Goal: Navigation & Orientation: Find specific page/section

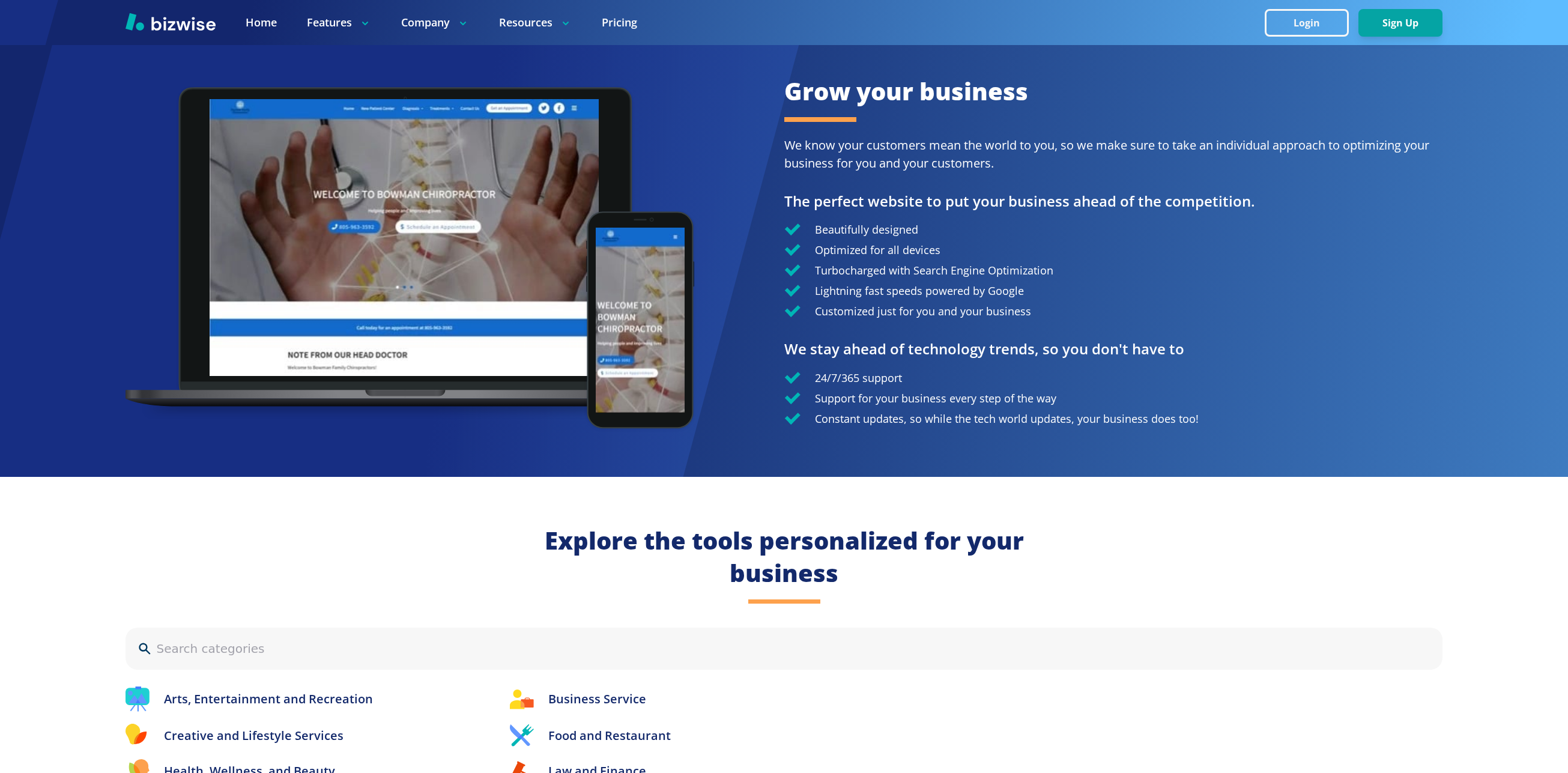
scroll to position [1225, 0]
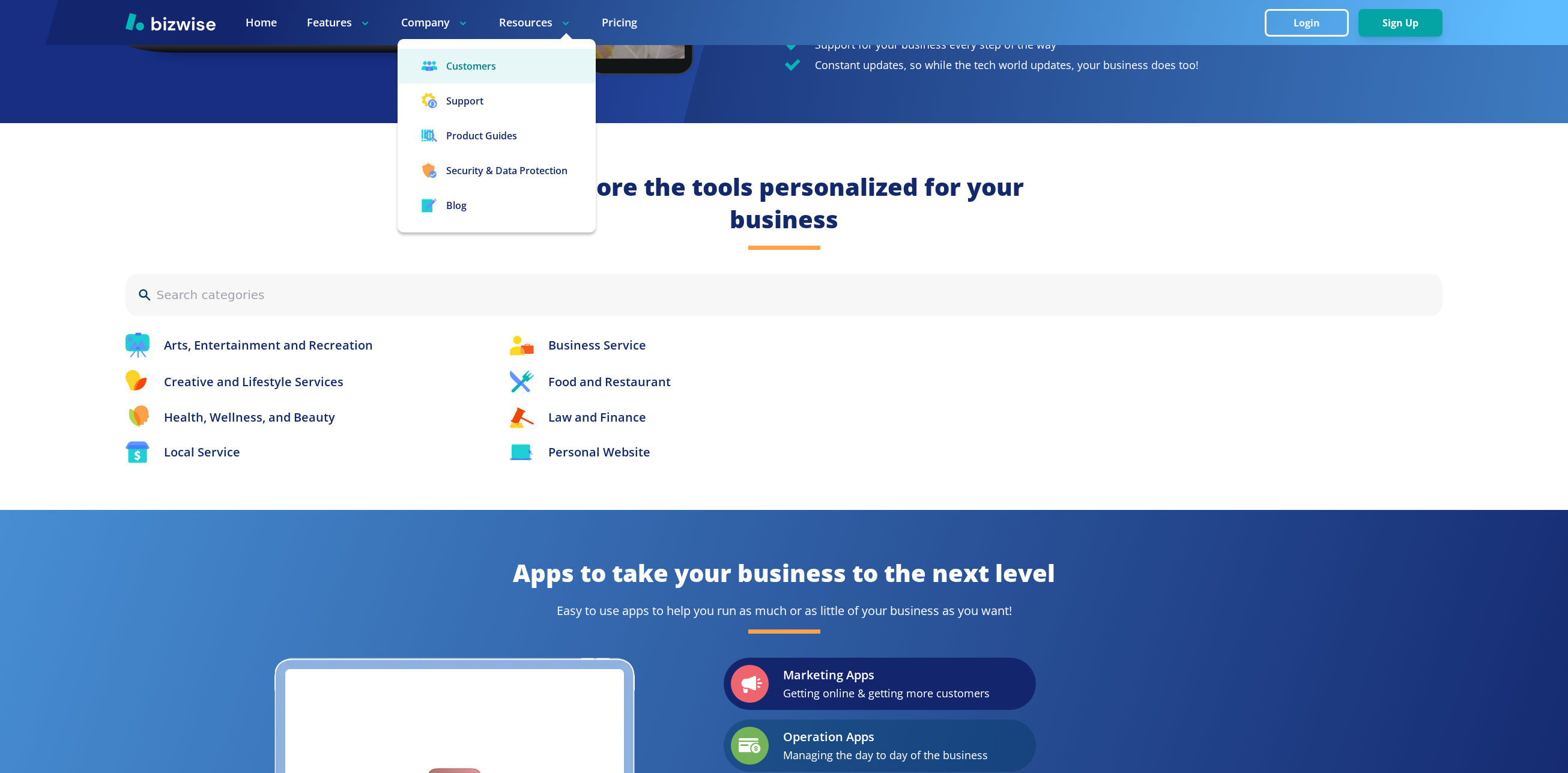
click at [492, 73] on link "Customers" at bounding box center [496, 66] width 198 height 35
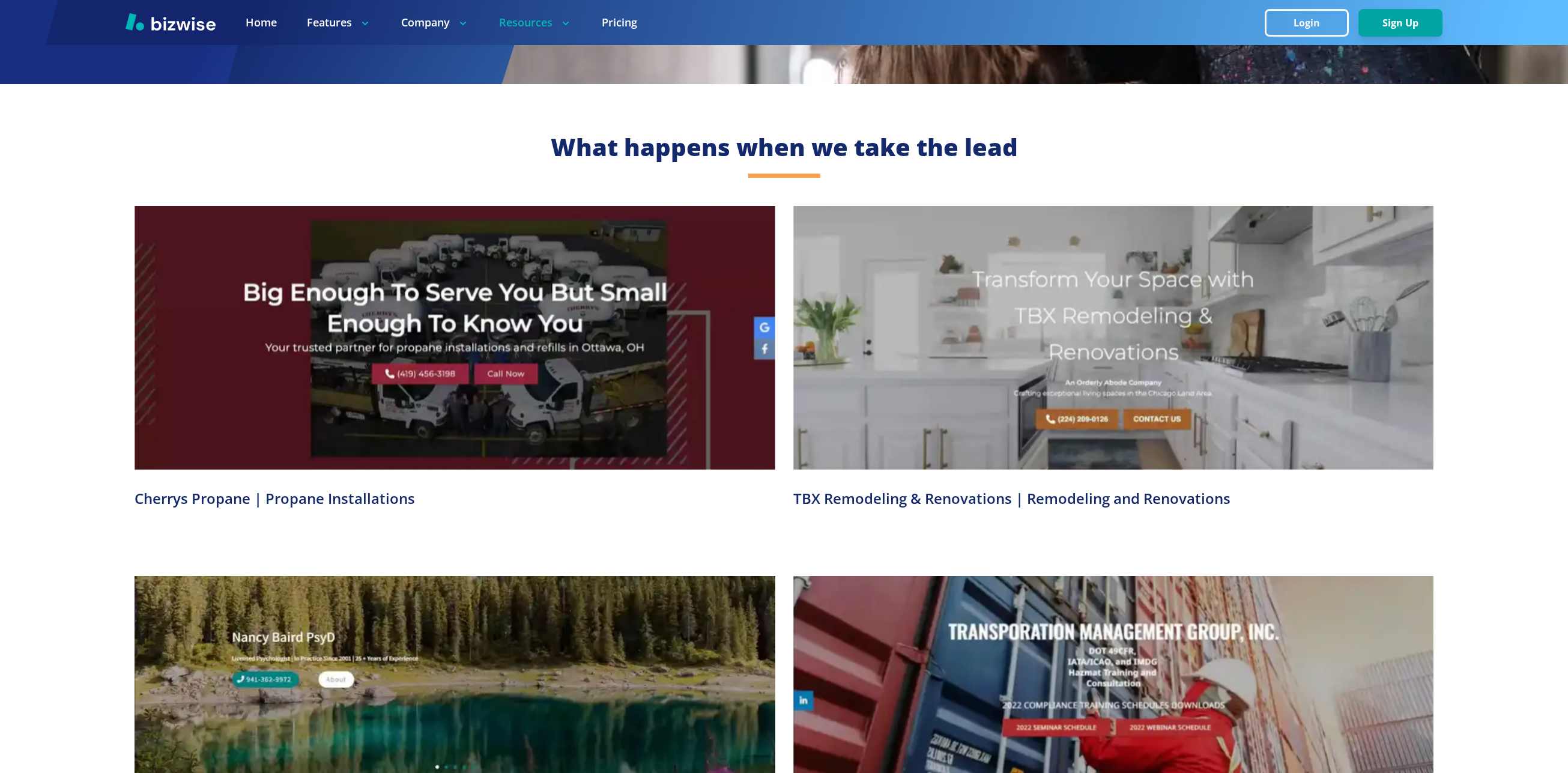
scroll to position [288, 0]
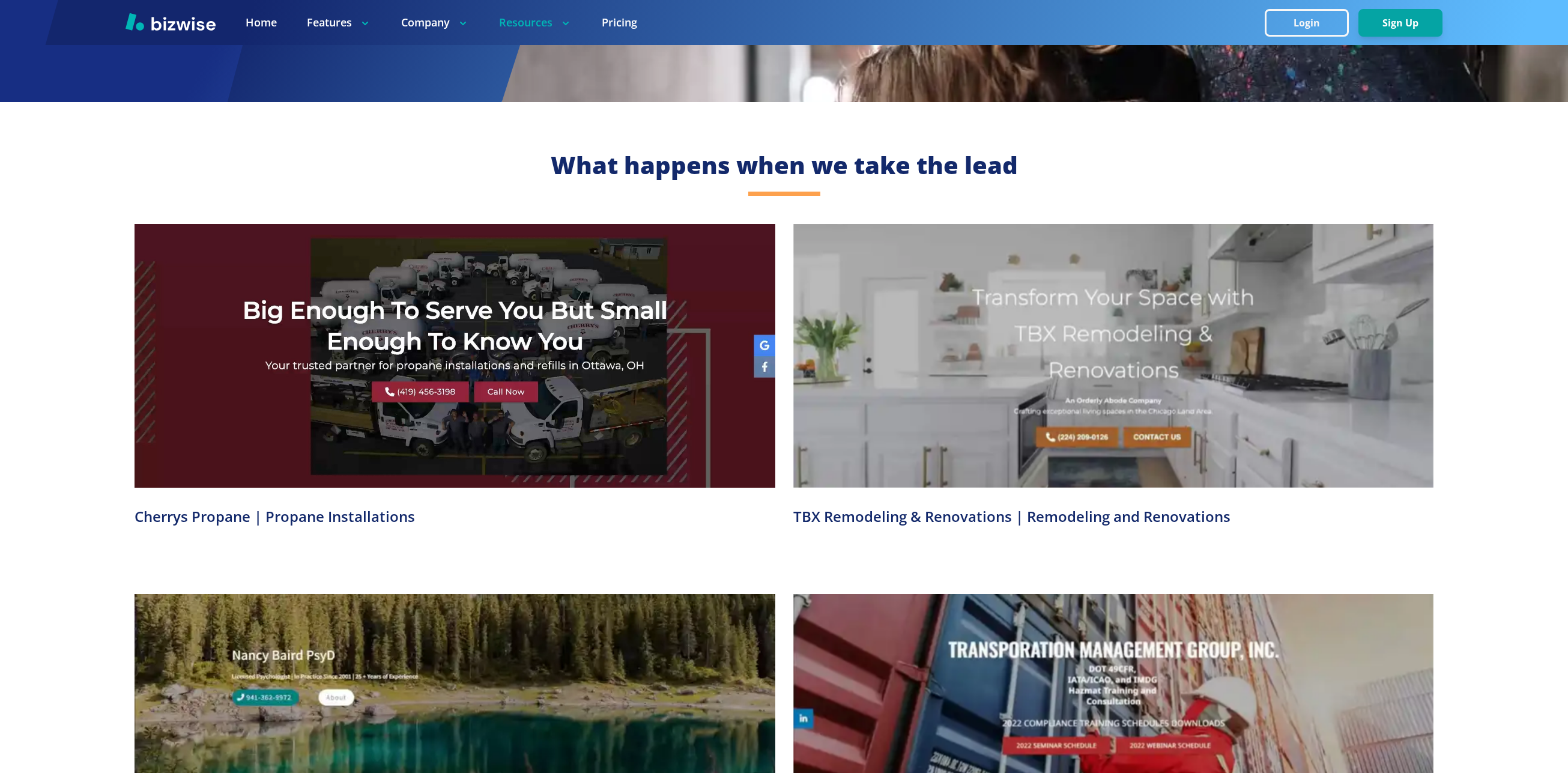
click at [606, 277] on video at bounding box center [455, 355] width 641 height 263
click at [259, 524] on h3 "Cherrys Propane | Propane Installations" at bounding box center [455, 517] width 641 height 20
click at [261, 524] on h3 "Cherrys Propane | Propane Installations" at bounding box center [455, 517] width 641 height 20
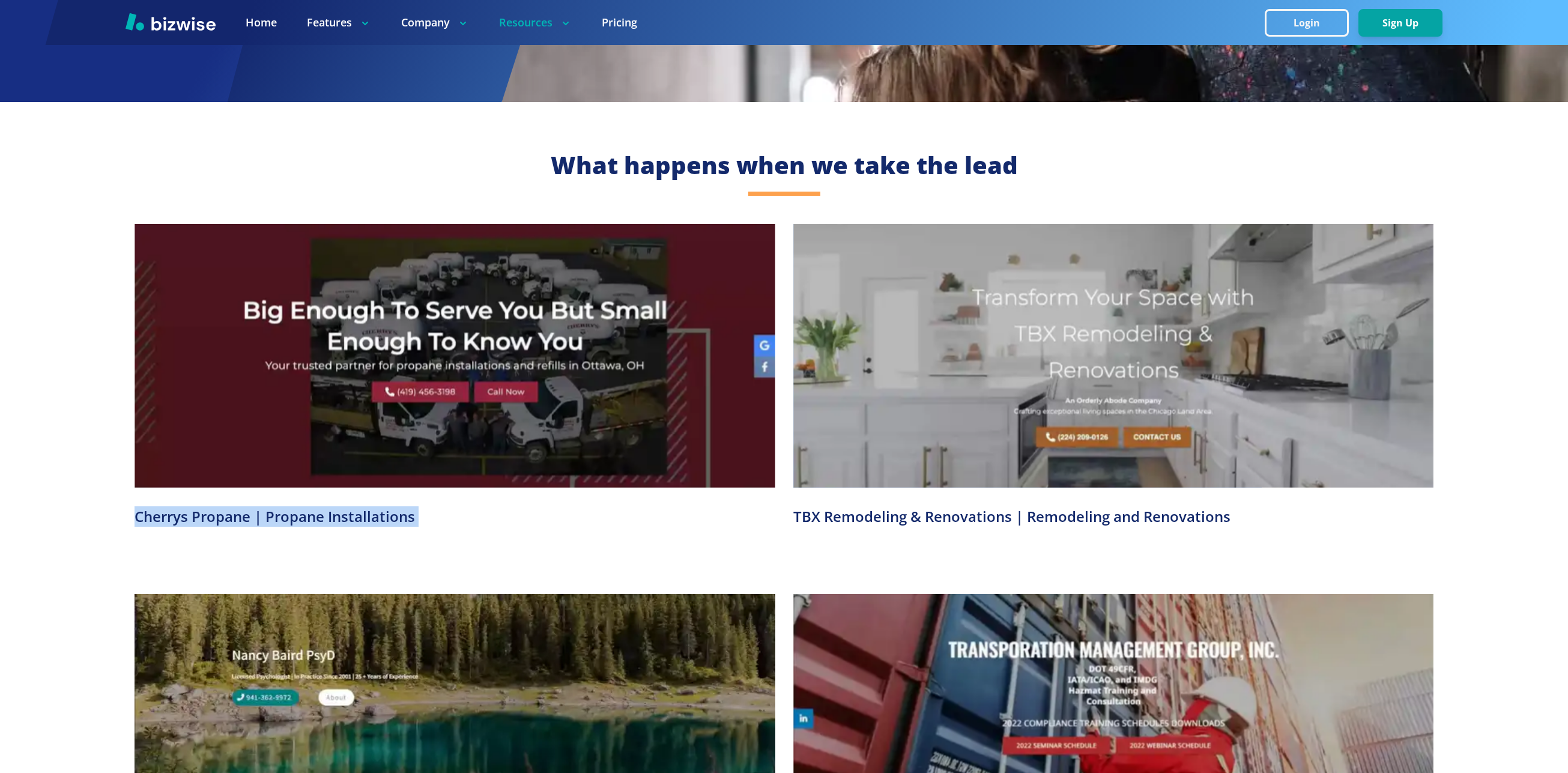
click at [261, 524] on h3 "Cherrys Propane | Propane Installations" at bounding box center [455, 517] width 641 height 20
drag, startPoint x: 558, startPoint y: 516, endPoint x: 497, endPoint y: 512, distance: 61.1
click at [553, 515] on h3 "Cherrys Propane | Propane Installations" at bounding box center [455, 517] width 641 height 20
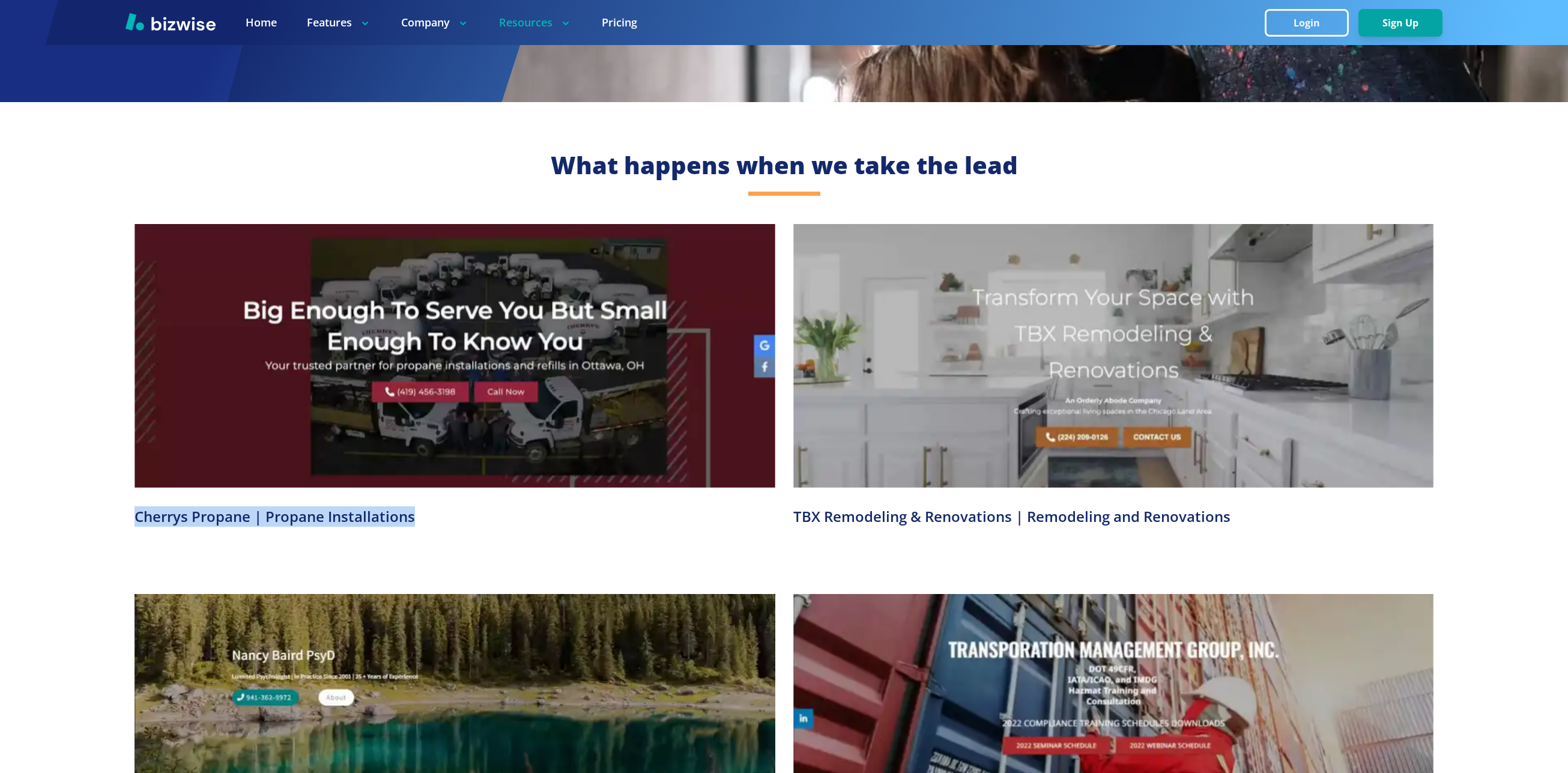
drag, startPoint x: 440, startPoint y: 510, endPoint x: 429, endPoint y: 520, distance: 14.9
click at [429, 520] on h3 "Cherrys Propane | Propane Installations" at bounding box center [455, 517] width 641 height 20
